Goal: Use online tool/utility: Utilize a website feature to perform a specific function

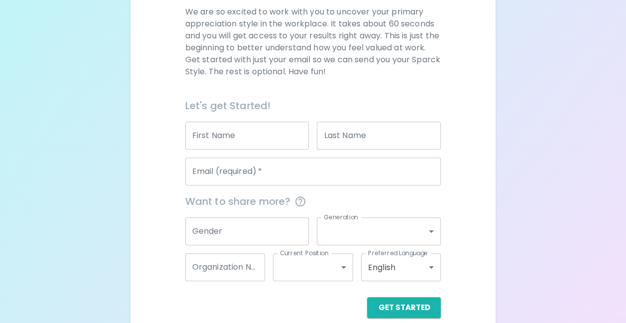
scroll to position [149, 0]
click at [218, 133] on input "First Name" at bounding box center [247, 135] width 124 height 28
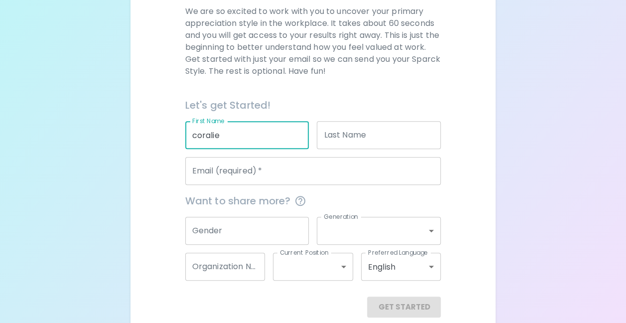
type input "coralie"
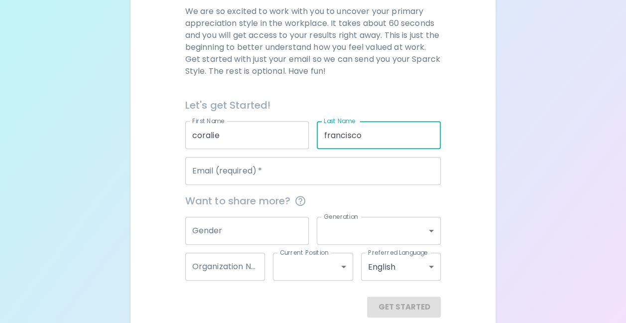
type input "francisco"
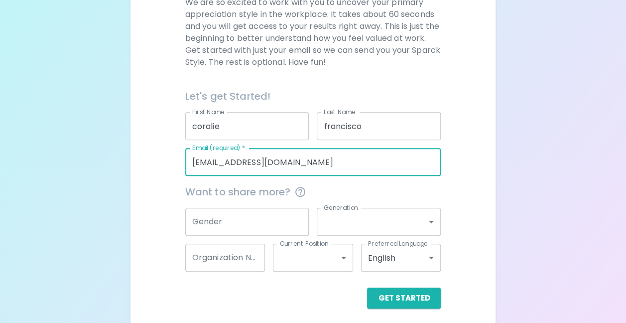
scroll to position [163, 0]
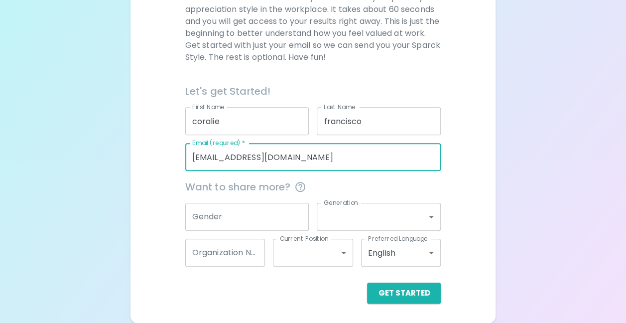
type input "[EMAIL_ADDRESS][DOMAIN_NAME]"
click at [389, 257] on body "Sparck Appreciation Style Quiz We are so excited to work with you to uncover yo…" at bounding box center [313, 80] width 626 height 487
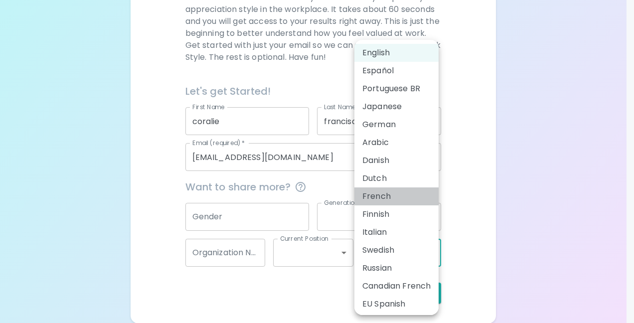
click at [383, 194] on li "French" at bounding box center [396, 196] width 84 height 18
type input "fr"
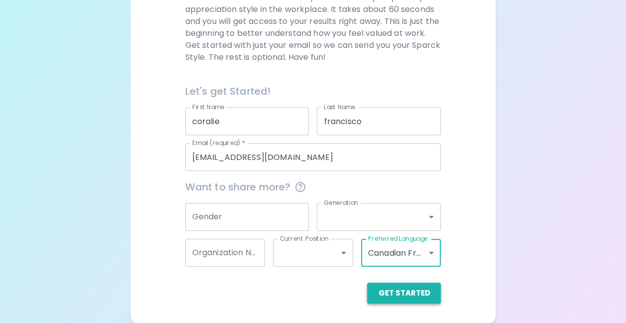
click at [401, 293] on button "Get Started" at bounding box center [404, 292] width 74 height 21
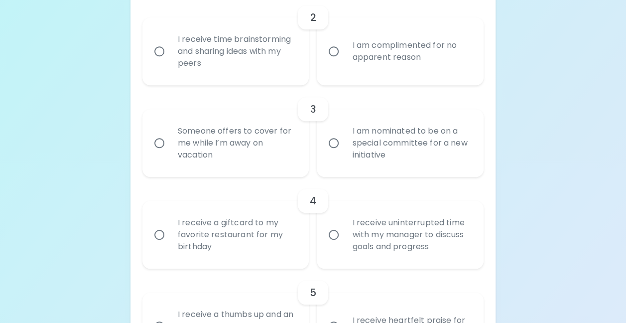
scroll to position [149, 0]
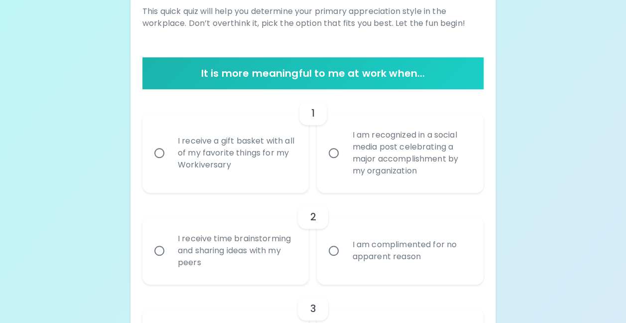
click at [330, 151] on input "I am recognized in a social media post celebrating a major accomplishment by my…" at bounding box center [333, 152] width 21 height 21
radio input "true"
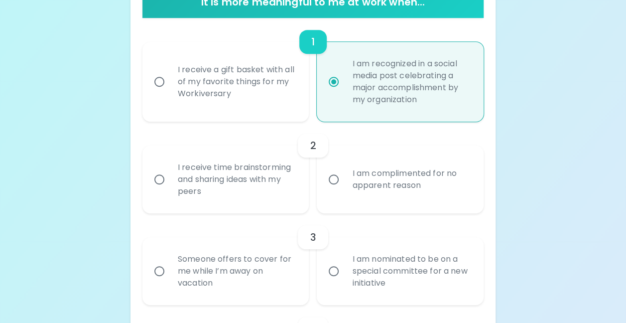
scroll to position [229, 0]
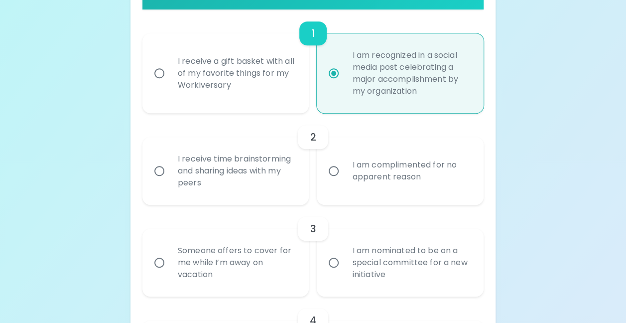
click at [175, 166] on div "I receive time brainstorming and sharing ideas with my peers" at bounding box center [237, 171] width 134 height 60
click at [170, 166] on input "I receive time brainstorming and sharing ideas with my peers" at bounding box center [159, 170] width 21 height 21
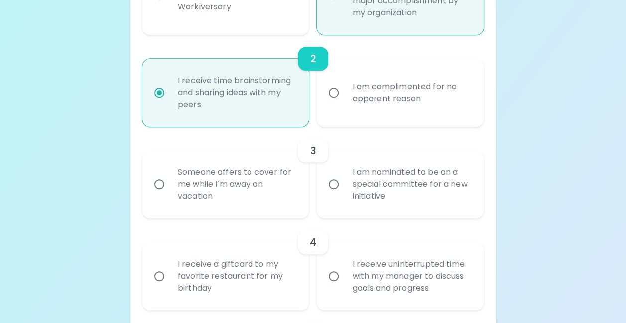
scroll to position [309, 0]
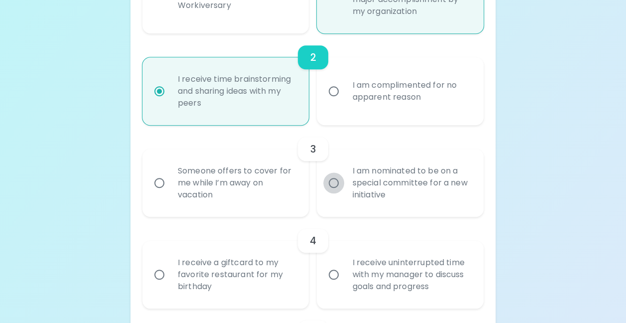
radio input "true"
click at [331, 184] on input "I am nominated to be on a special committee for a new initiative" at bounding box center [333, 182] width 21 height 21
radio input "false"
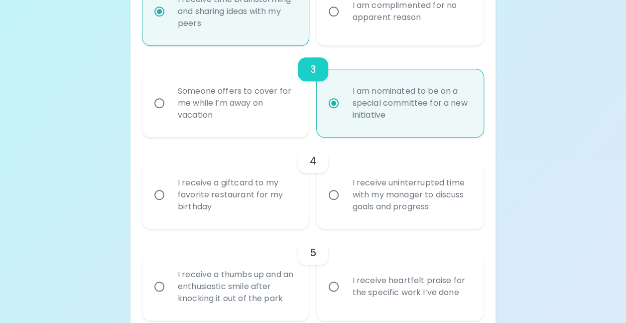
scroll to position [488, 0]
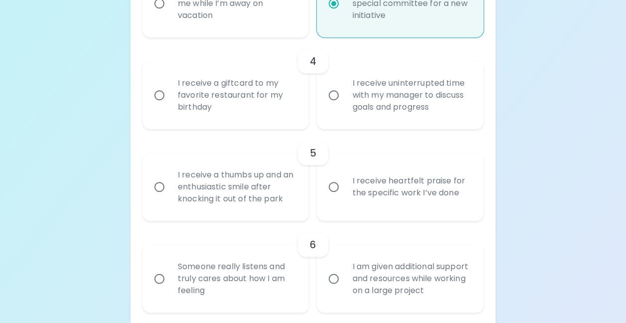
radio input "true"
click at [420, 93] on div "I receive uninterrupted time with my manager to discuss goals and progress" at bounding box center [411, 95] width 134 height 60
click at [344, 93] on input "I receive uninterrupted time with my manager to discuss goals and progress" at bounding box center [333, 95] width 21 height 21
radio input "false"
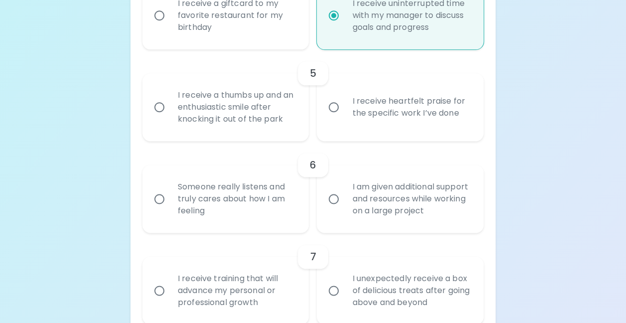
radio input "true"
click at [398, 118] on div "I receive heartfelt praise for the specific work I’ve done" at bounding box center [411, 107] width 134 height 48
click at [344, 118] on input "I receive heartfelt praise for the specific work I’ve done" at bounding box center [333, 107] width 21 height 21
radio input "false"
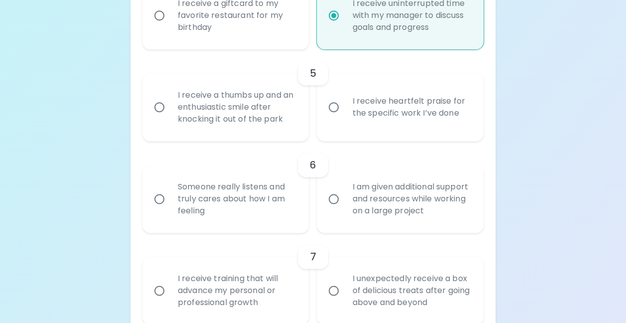
radio input "false"
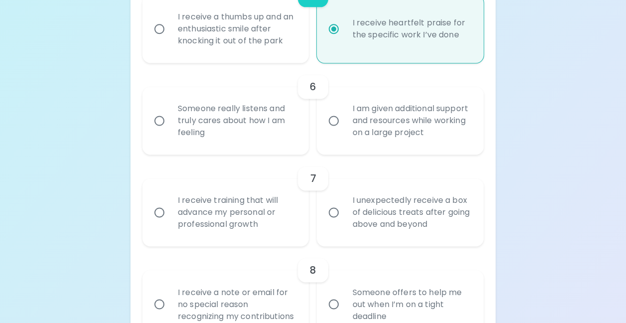
scroll to position [648, 0]
radio input "true"
click at [251, 138] on div "Someone really listens and truly cares about how I am feeling" at bounding box center [237, 119] width 134 height 60
click at [170, 130] on input "Someone really listens and truly cares about how I am feeling" at bounding box center [159, 119] width 21 height 21
radio input "false"
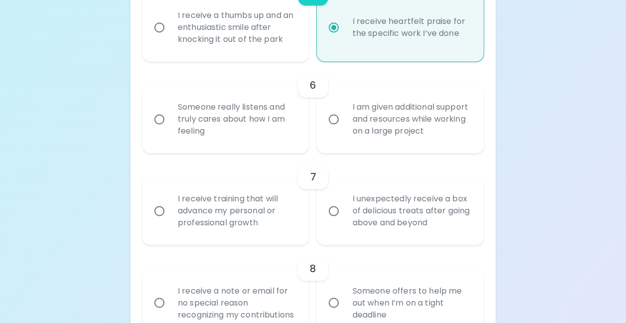
radio input "false"
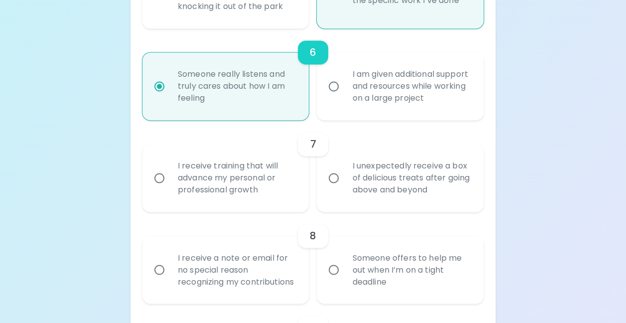
scroll to position [727, 0]
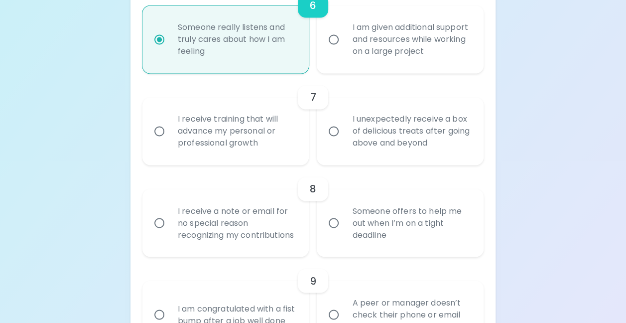
radio input "true"
click at [271, 141] on div "I receive training that will advance my personal or professional growth" at bounding box center [237, 131] width 134 height 60
click at [170, 141] on input "I receive training that will advance my personal or professional growth" at bounding box center [159, 131] width 21 height 21
radio input "false"
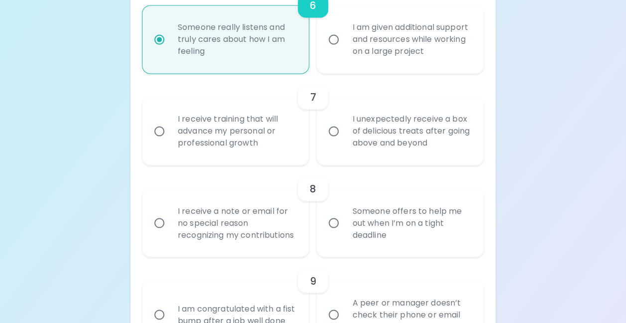
radio input "false"
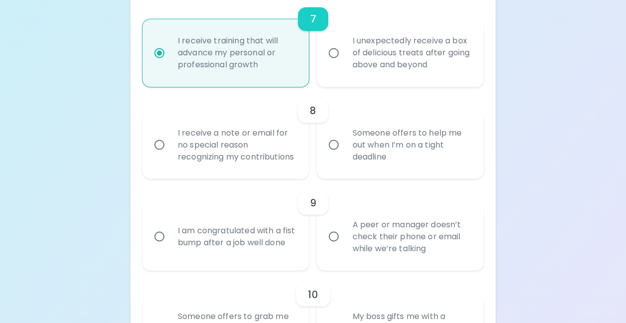
scroll to position [807, 0]
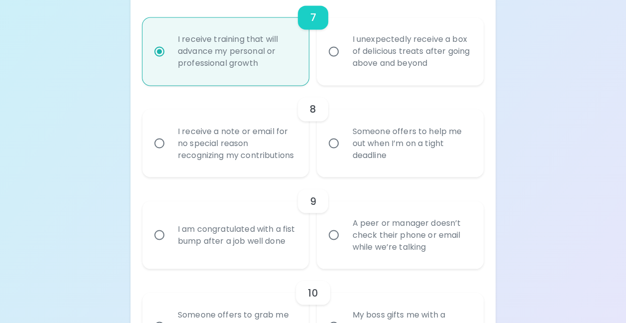
radio input "true"
click at [250, 164] on div "I receive a note or email for no special reason recognizing my contributions" at bounding box center [237, 143] width 134 height 60
click at [170, 153] on input "I receive a note or email for no special reason recognizing my contributions" at bounding box center [159, 143] width 21 height 21
radio input "false"
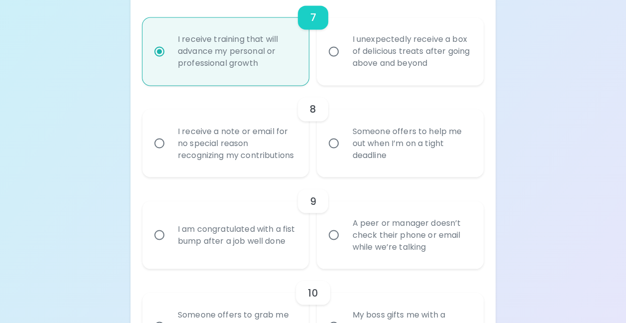
radio input "false"
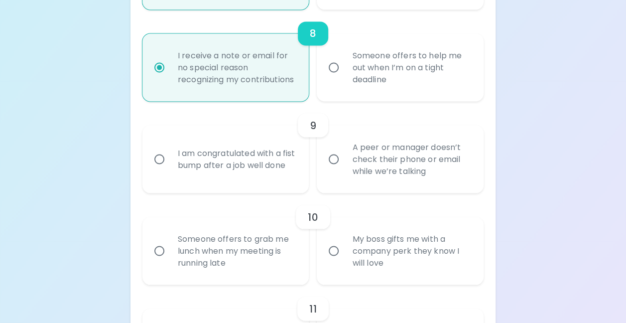
scroll to position [887, 0]
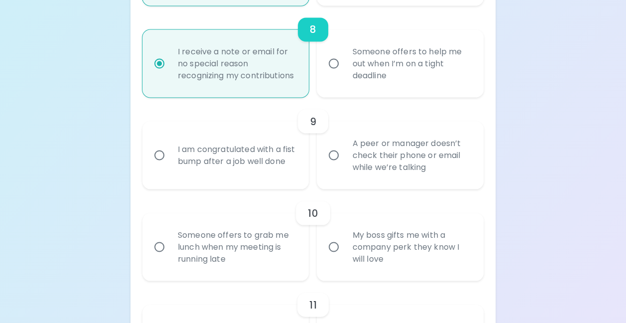
radio input "true"
click at [426, 184] on div "A peer or manager doesn’t check their phone or email while we’re talking" at bounding box center [411, 155] width 134 height 60
click at [344, 165] on input "A peer or manager doesn’t check their phone or email while we’re talking" at bounding box center [333, 154] width 21 height 21
radio input "false"
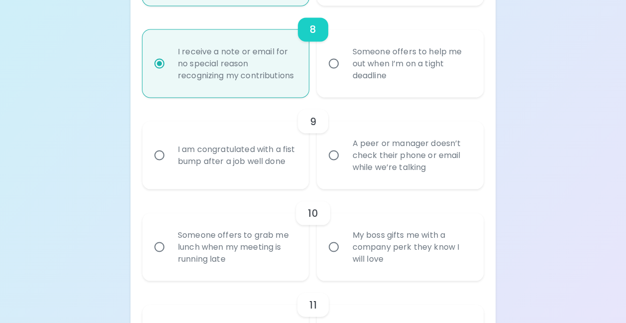
radio input "false"
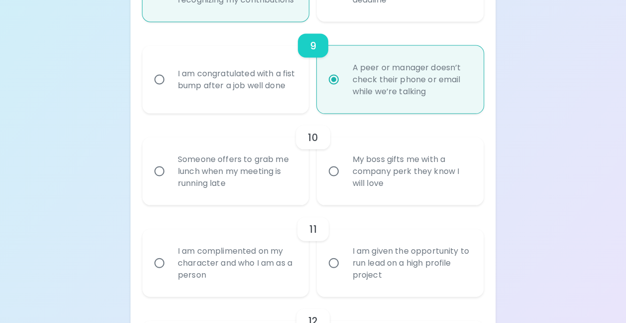
scroll to position [967, 0]
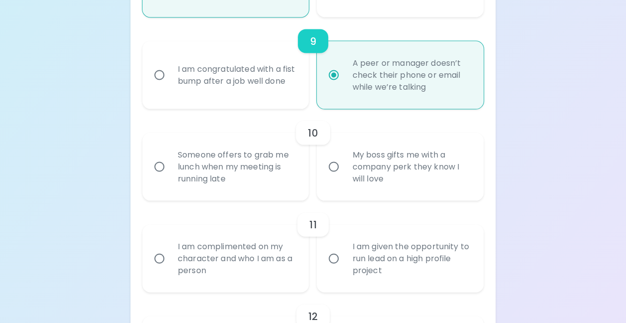
radio input "true"
click at [235, 188] on div "Someone offers to grab me lunch when my meeting is running late" at bounding box center [237, 167] width 134 height 60
click at [170, 177] on input "Someone offers to grab me lunch when my meeting is running late" at bounding box center [159, 166] width 21 height 21
radio input "false"
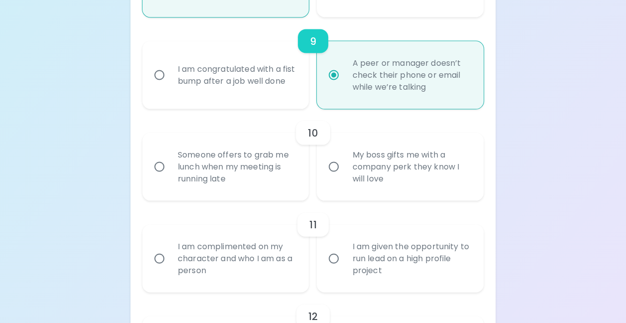
radio input "false"
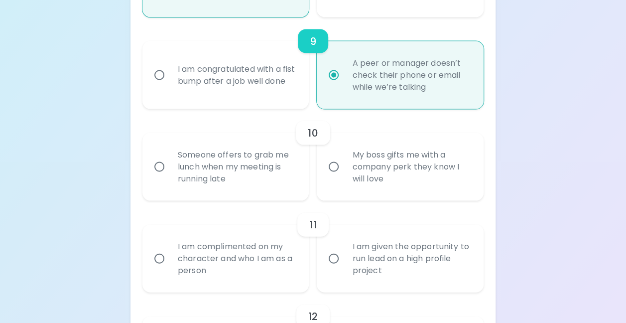
radio input "false"
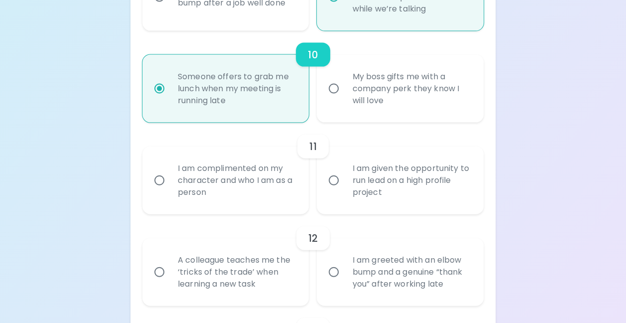
scroll to position [1046, 0]
radio input "true"
click at [193, 191] on div "I am complimented on my character and who I am as a person" at bounding box center [237, 179] width 134 height 60
click at [170, 189] on input "I am complimented on my character and who I am as a person" at bounding box center [159, 178] width 21 height 21
radio input "false"
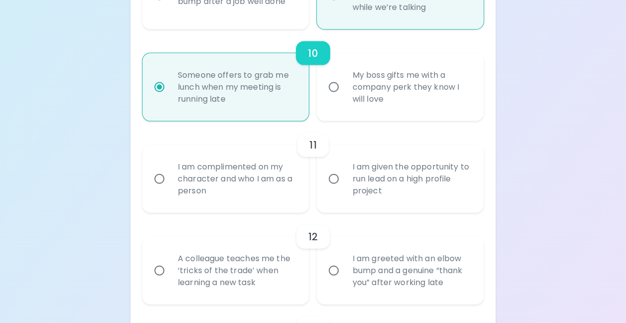
radio input "false"
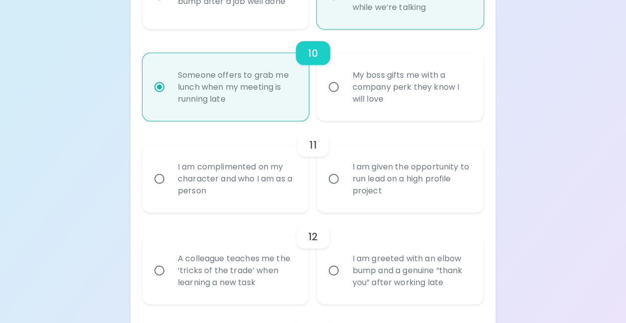
radio input "false"
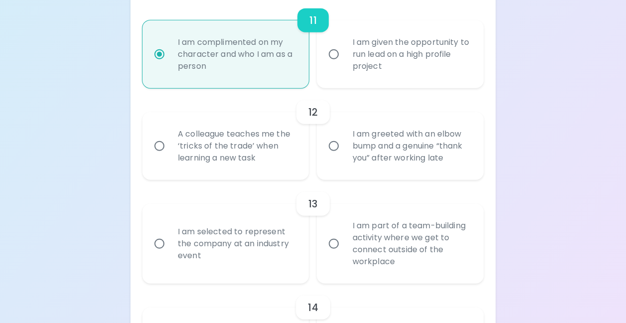
scroll to position [1226, 0]
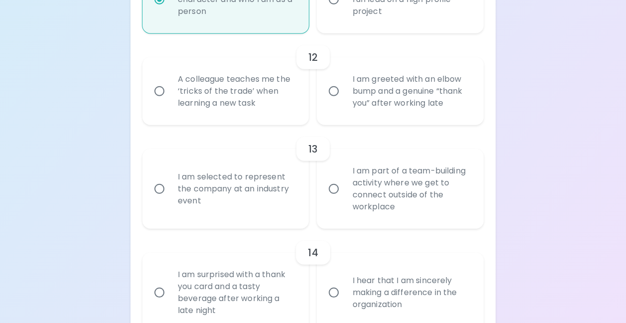
radio input "true"
click at [214, 205] on div "I am selected to represent the company at an industry event" at bounding box center [237, 189] width 134 height 60
click at [170, 199] on input "I am selected to represent the company at an industry event" at bounding box center [159, 188] width 21 height 21
radio input "false"
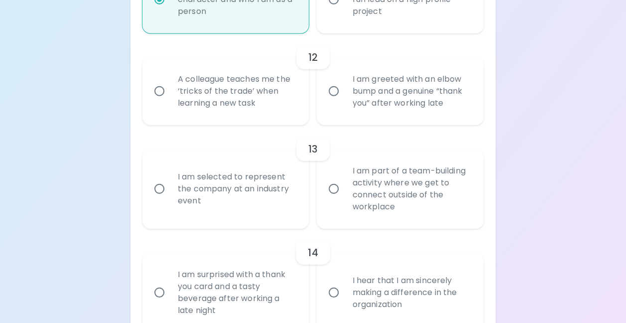
radio input "false"
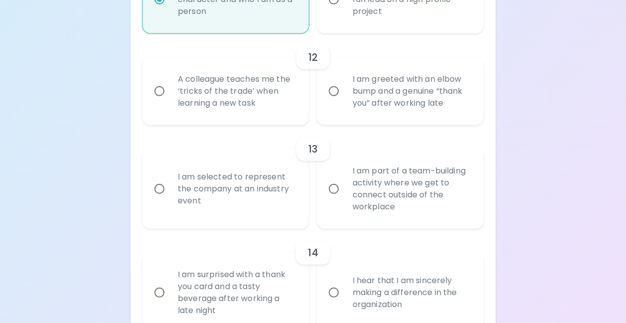
radio input "false"
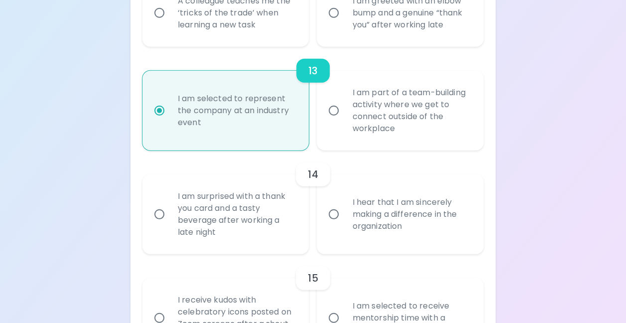
scroll to position [1305, 0]
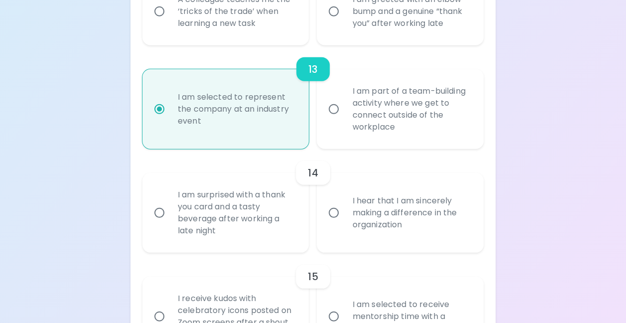
radio input "true"
click at [252, 22] on div "A colleague teaches me the ‘tricks of the trade’ when learning a new task" at bounding box center [237, 12] width 134 height 60
click at [170, 22] on input "A colleague teaches me the ‘tricks of the trade’ when learning a new task" at bounding box center [159, 11] width 21 height 21
radio input "false"
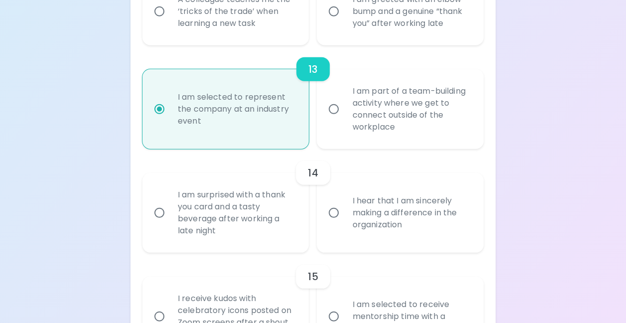
radio input "false"
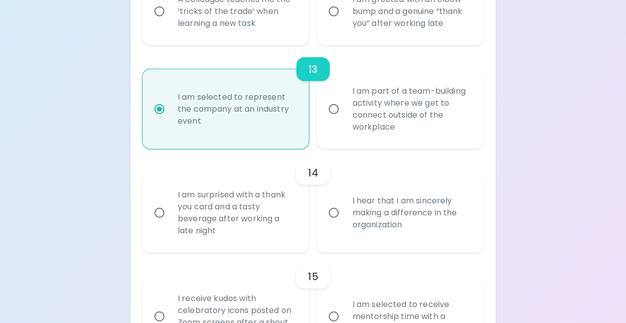
radio input "false"
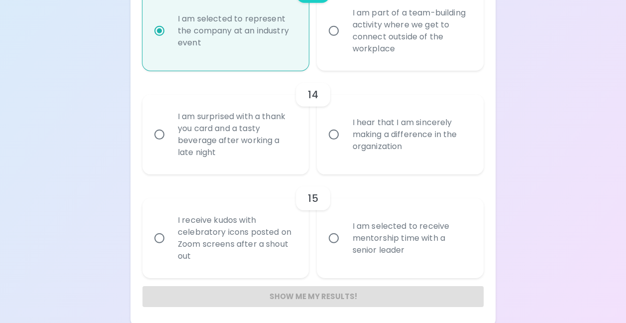
scroll to position [1385, 0]
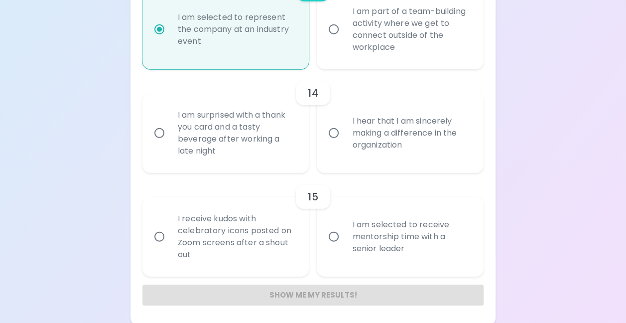
radio input "true"
click at [405, 144] on div "I hear that I am sincerely making a difference in the organization" at bounding box center [411, 133] width 134 height 60
click at [344, 143] on input "I hear that I am sincerely making a difference in the organization" at bounding box center [333, 133] width 21 height 21
radio input "false"
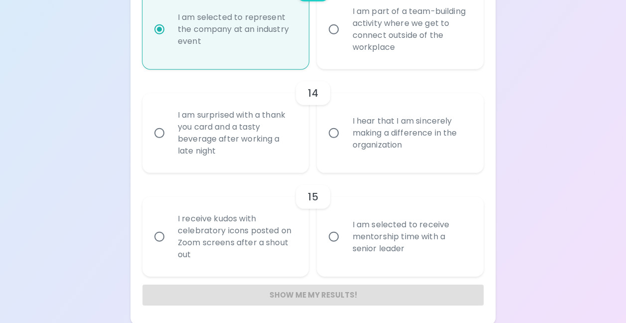
radio input "false"
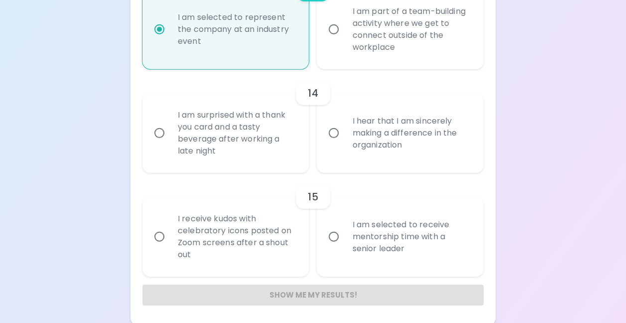
radio input "false"
radio input "true"
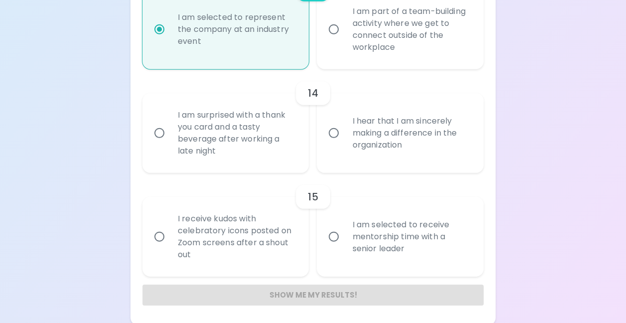
scroll to position [1399, 0]
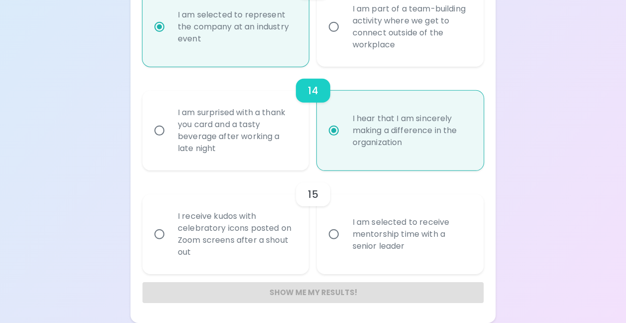
radio input "true"
click at [418, 235] on div "I am selected to receive mentorship time with a senior leader" at bounding box center [411, 234] width 134 height 60
click at [344, 235] on input "I am selected to receive mentorship time with a senior leader" at bounding box center [333, 234] width 21 height 21
radio input "false"
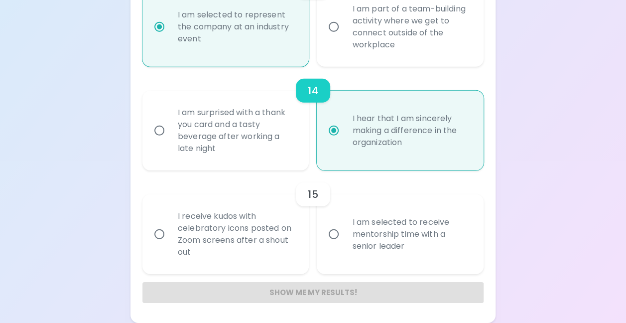
radio input "false"
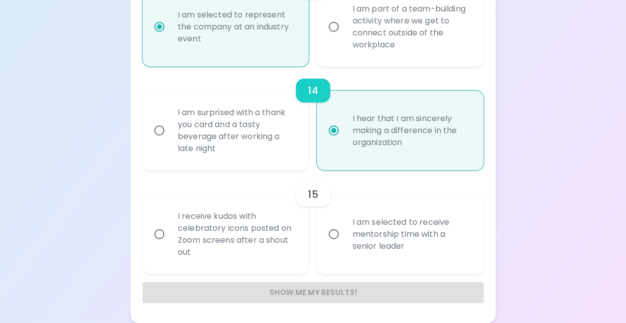
radio input "false"
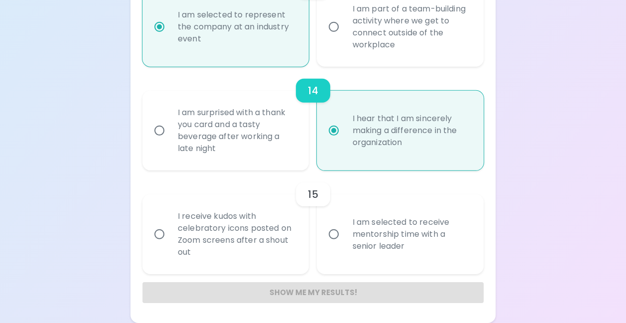
radio input "false"
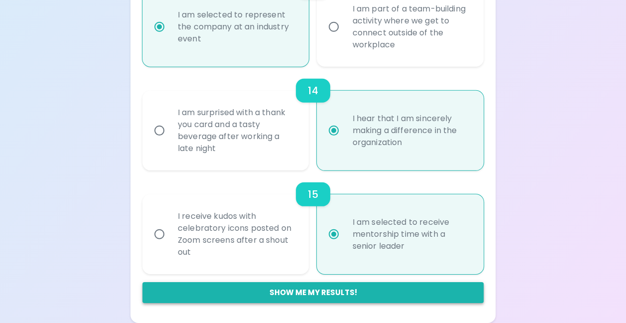
radio input "true"
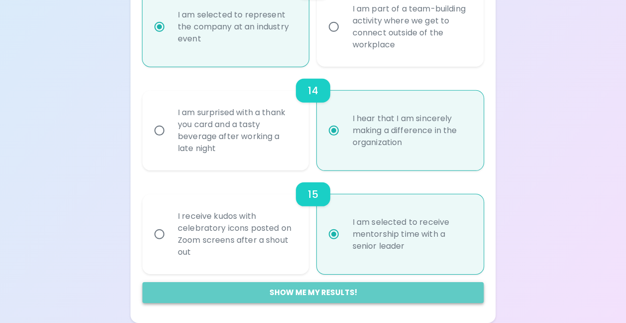
click at [287, 287] on button "Show me my results!" at bounding box center [312, 292] width 341 height 21
radio input "false"
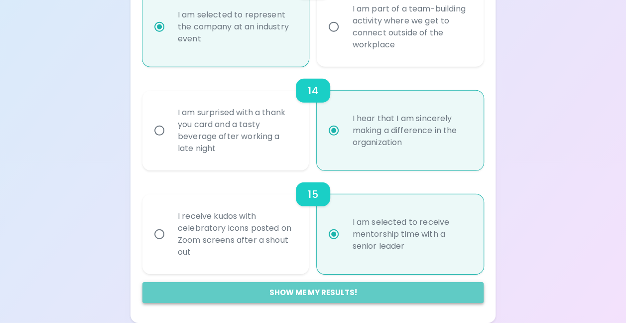
radio input "false"
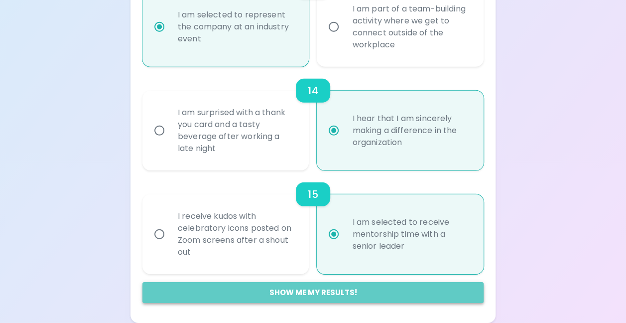
radio input "false"
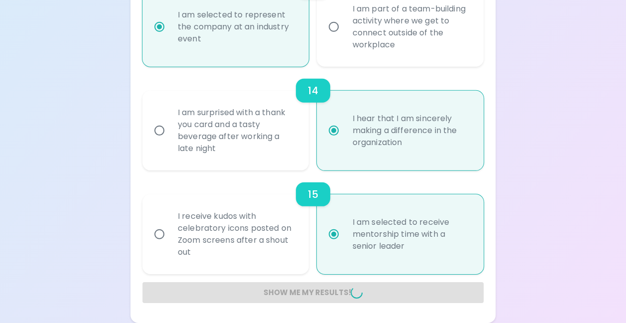
radio input "false"
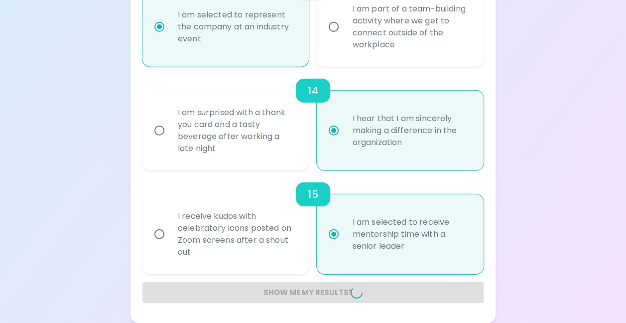
radio input "false"
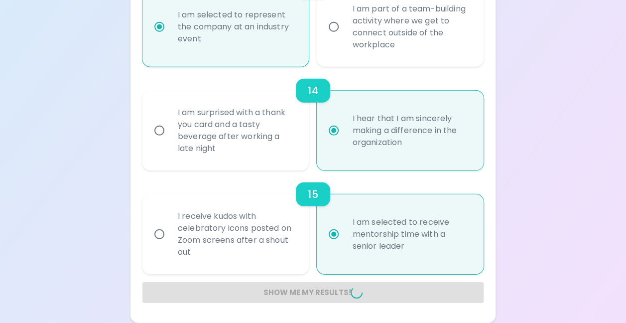
radio input "false"
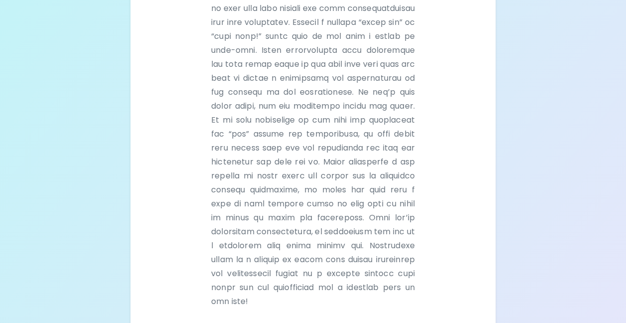
scroll to position [118, 0]
